Goal: Complete application form: Fill out and submit a form for a specific purpose

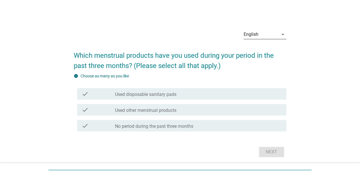
click at [279, 33] on icon "arrow_drop_down" at bounding box center [282, 34] width 7 height 7
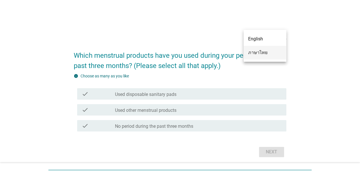
click at [266, 55] on div "ภาษาไทย" at bounding box center [265, 52] width 34 height 7
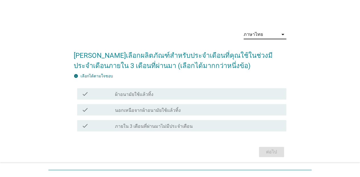
click at [126, 94] on label "ผ้าอนามัยใช้แล้วทิ้ง" at bounding box center [134, 95] width 38 height 6
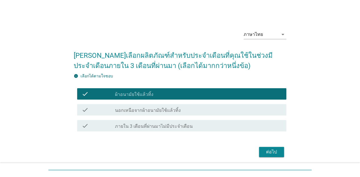
click at [276, 155] on button "ต่อไป" at bounding box center [271, 152] width 25 height 10
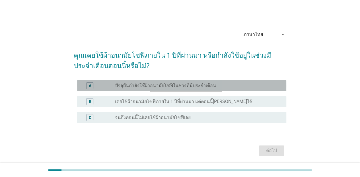
click at [163, 90] on div "A radio_button_unchecked ปัจจุบันกำลังใช้ผ้าอนามัยโซฟีในช่วงที่มีประจำเดือน" at bounding box center [181, 85] width 209 height 11
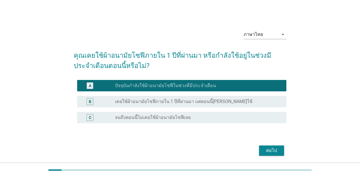
click at [273, 147] on div "ต่อไป" at bounding box center [271, 150] width 16 height 7
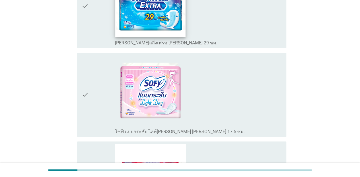
scroll to position [199, 0]
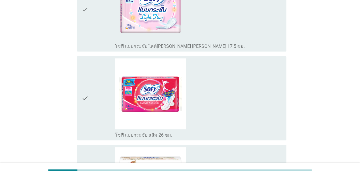
click at [151, 106] on img at bounding box center [150, 93] width 71 height 71
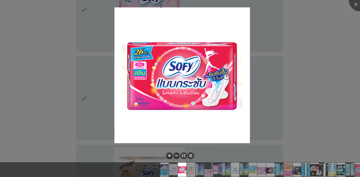
scroll to position [313, 0]
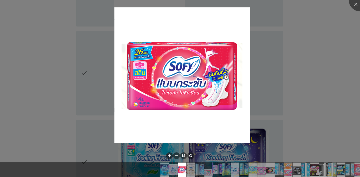
click at [285, 65] on div at bounding box center [180, 88] width 360 height 177
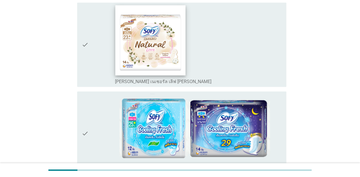
scroll to position [199, 0]
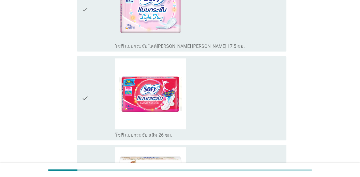
click at [82, 97] on icon "check" at bounding box center [85, 98] width 7 height 80
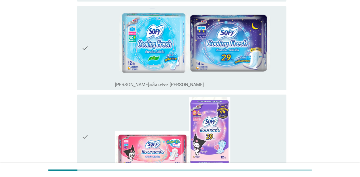
scroll to position [455, 0]
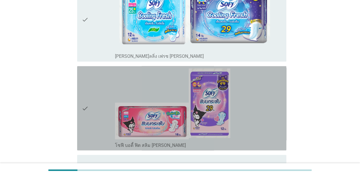
click at [83, 104] on icon "check" at bounding box center [85, 108] width 7 height 80
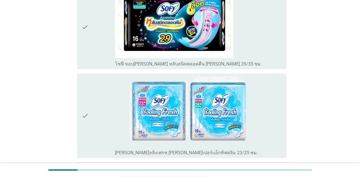
scroll to position [1970, 0]
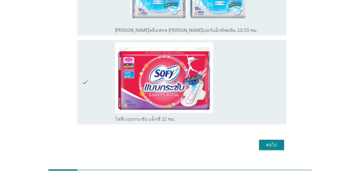
click at [281, 140] on button "ต่อไป" at bounding box center [271, 145] width 25 height 10
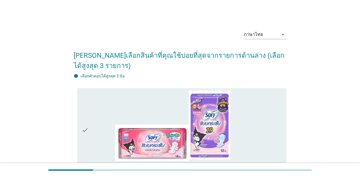
scroll to position [142, 0]
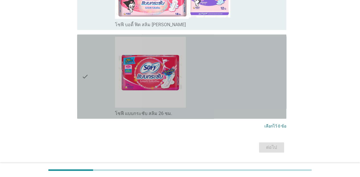
click at [82, 68] on icon "check" at bounding box center [85, 77] width 7 height 80
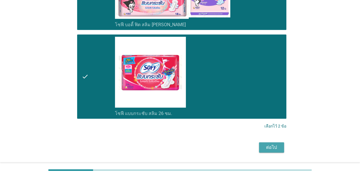
click at [275, 147] on div "ต่อไป" at bounding box center [271, 147] width 16 height 7
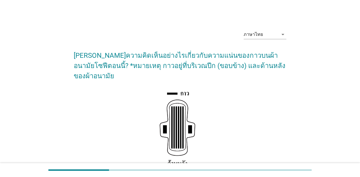
scroll to position [112, 0]
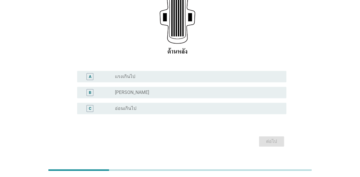
click at [142, 90] on div "radio_button_unchecked [PERSON_NAME]" at bounding box center [196, 93] width 162 height 6
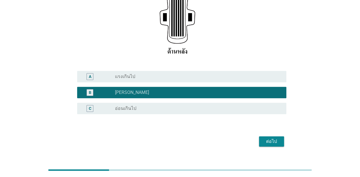
click at [271, 138] on div "ต่อไป" at bounding box center [271, 141] width 16 height 7
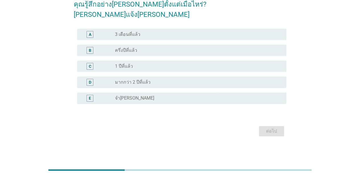
scroll to position [0, 0]
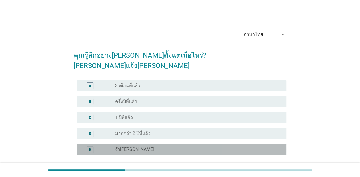
click at [126, 146] on label "จำ[PERSON_NAME]" at bounding box center [134, 149] width 39 height 6
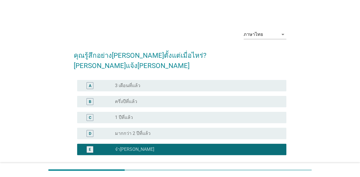
scroll to position [41, 0]
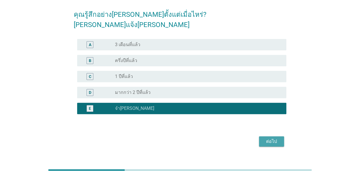
click at [274, 138] on div "ต่อไป" at bounding box center [271, 141] width 16 height 7
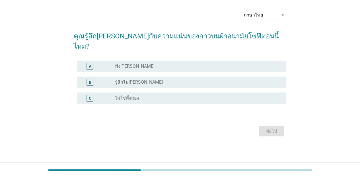
scroll to position [0, 0]
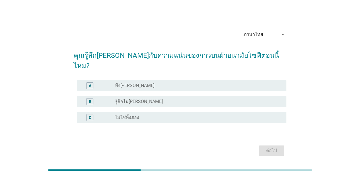
click at [153, 83] on div "radio_button_unchecked พึง[PERSON_NAME]" at bounding box center [196, 86] width 162 height 6
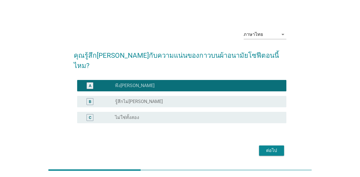
click at [281, 146] on button "ต่อไป" at bounding box center [271, 150] width 25 height 10
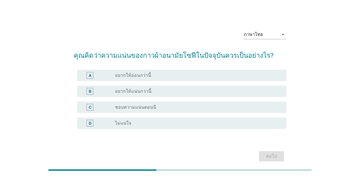
click at [146, 111] on div "C radio_button_unchecked ชอบความแน่นตอนนี" at bounding box center [181, 106] width 209 height 11
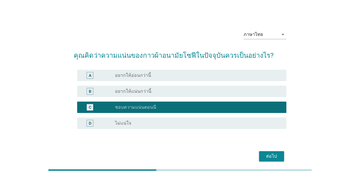
click at [266, 155] on div "ต่อไป" at bounding box center [271, 156] width 16 height 7
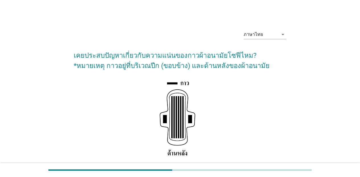
scroll to position [85, 0]
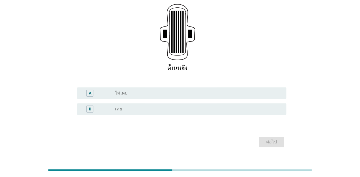
click at [122, 97] on div "A radio_button_unchecked ไม่เคย" at bounding box center [181, 92] width 209 height 11
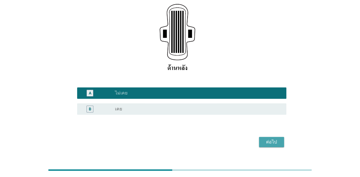
click at [262, 139] on button "ต่อไป" at bounding box center [271, 142] width 25 height 10
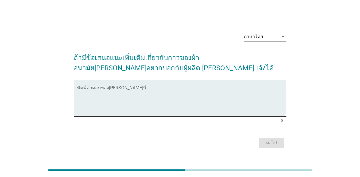
click at [102, 96] on textarea "พิมพ์คำตอบของคุณ ที่นี่" at bounding box center [181, 102] width 209 height 30
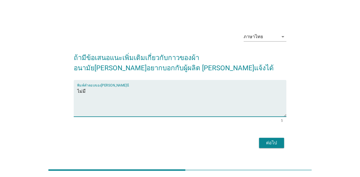
type textarea "ไม่มี"
click at [272, 141] on div "ต่อไป" at bounding box center [271, 142] width 16 height 7
